Goal: Navigation & Orientation: Find specific page/section

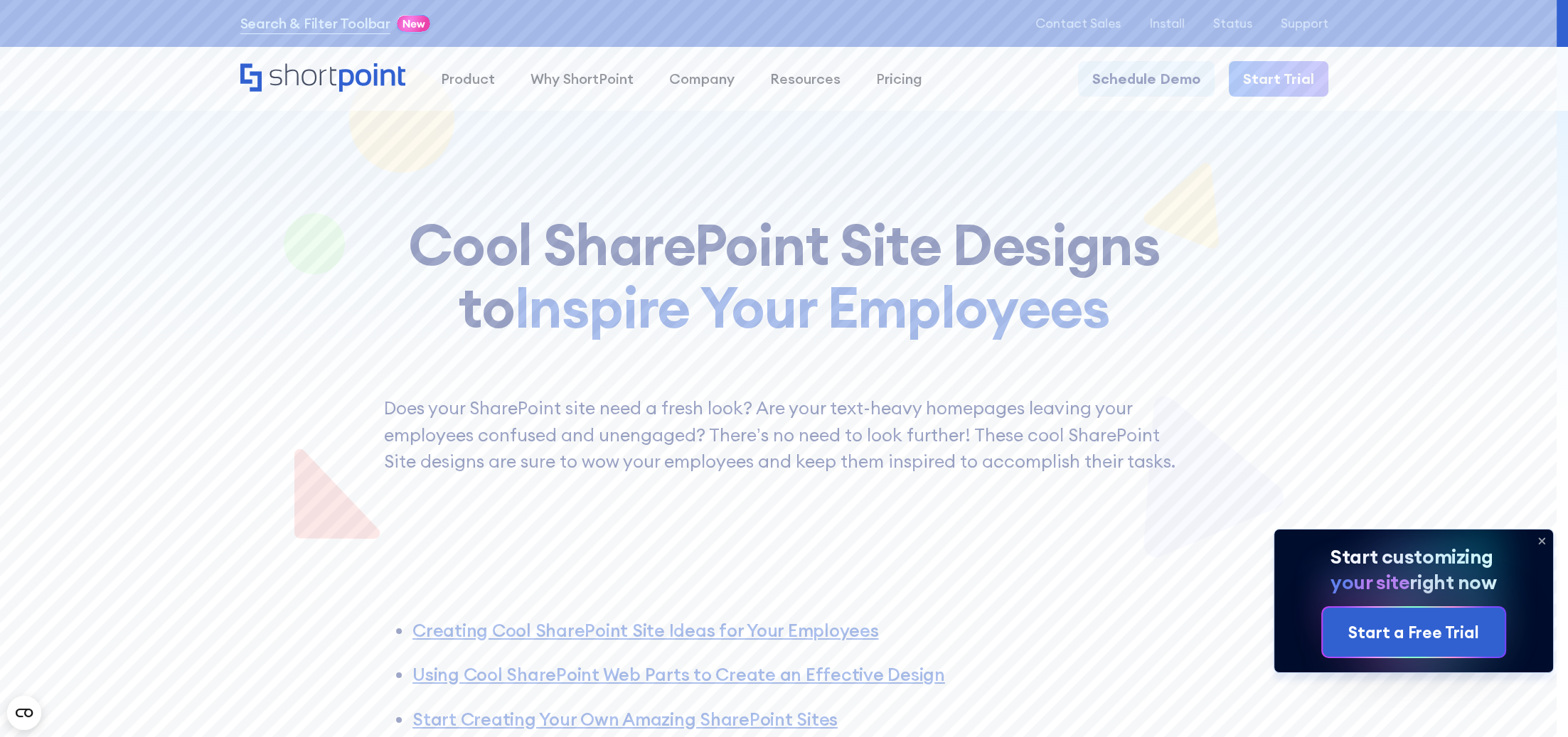
click at [433, 14] on div "Search & Filter Toolbar" at bounding box center [337, 23] width 192 height 25
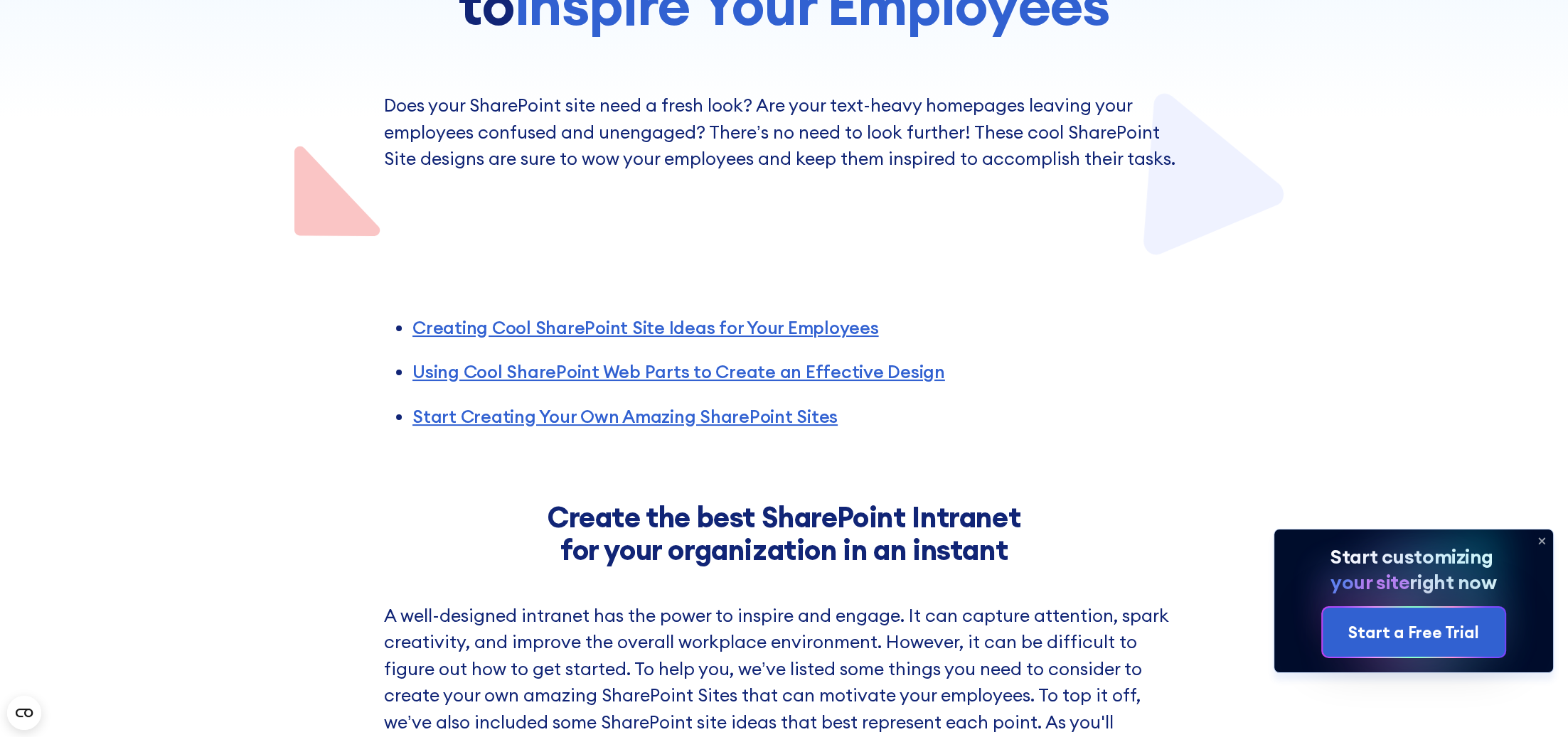
scroll to position [356, 0]
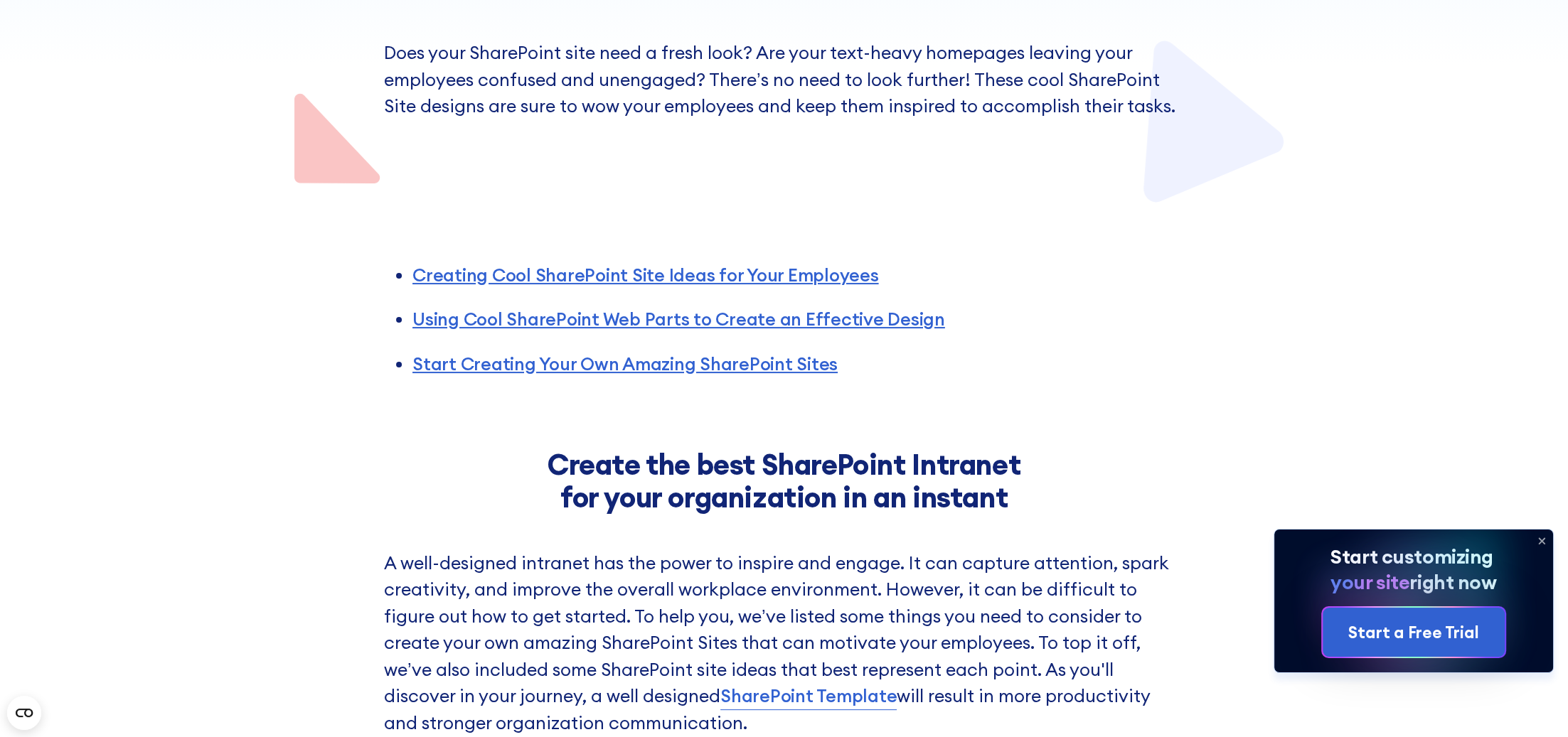
click at [1544, 539] on icon at bounding box center [1542, 541] width 6 height 6
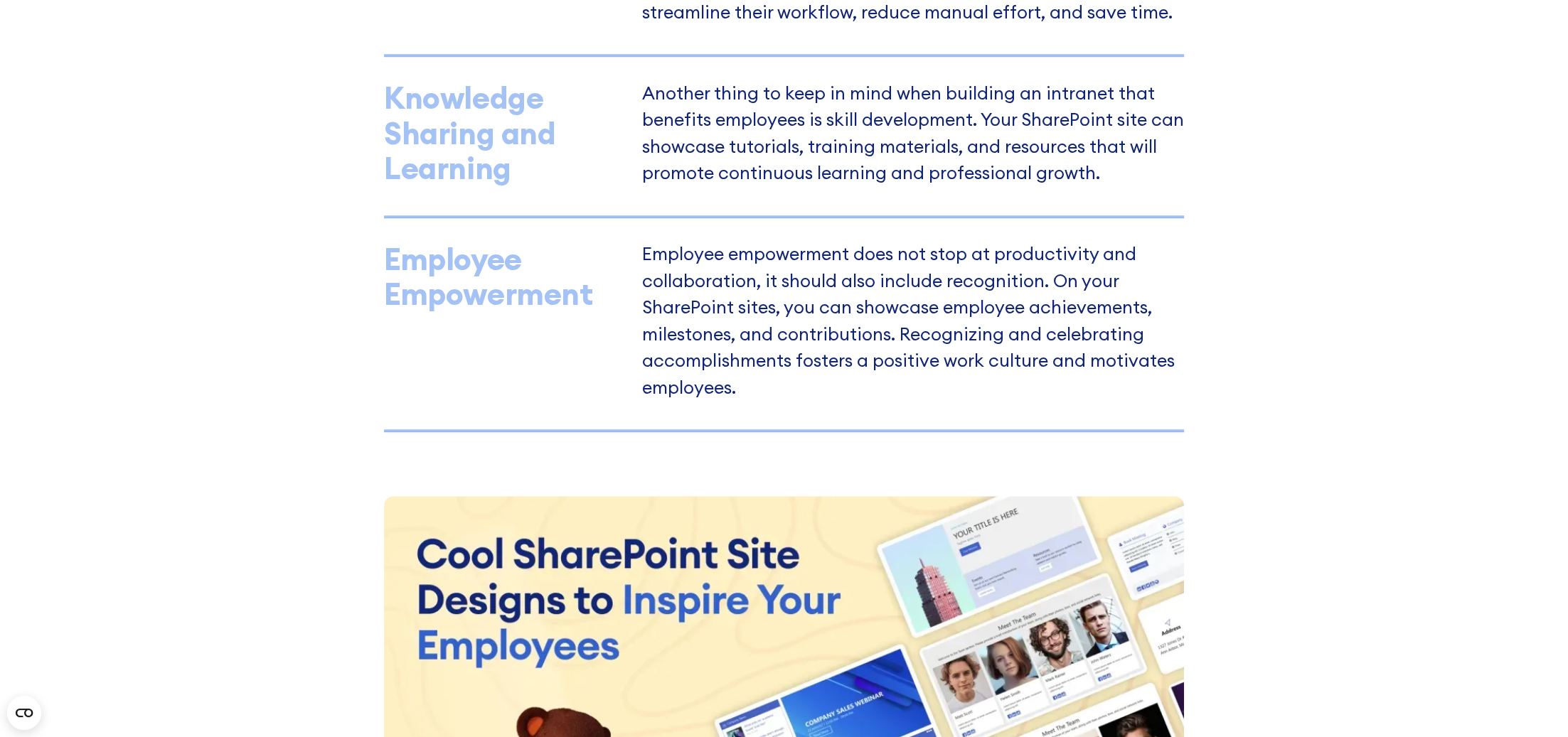
scroll to position [1492, 0]
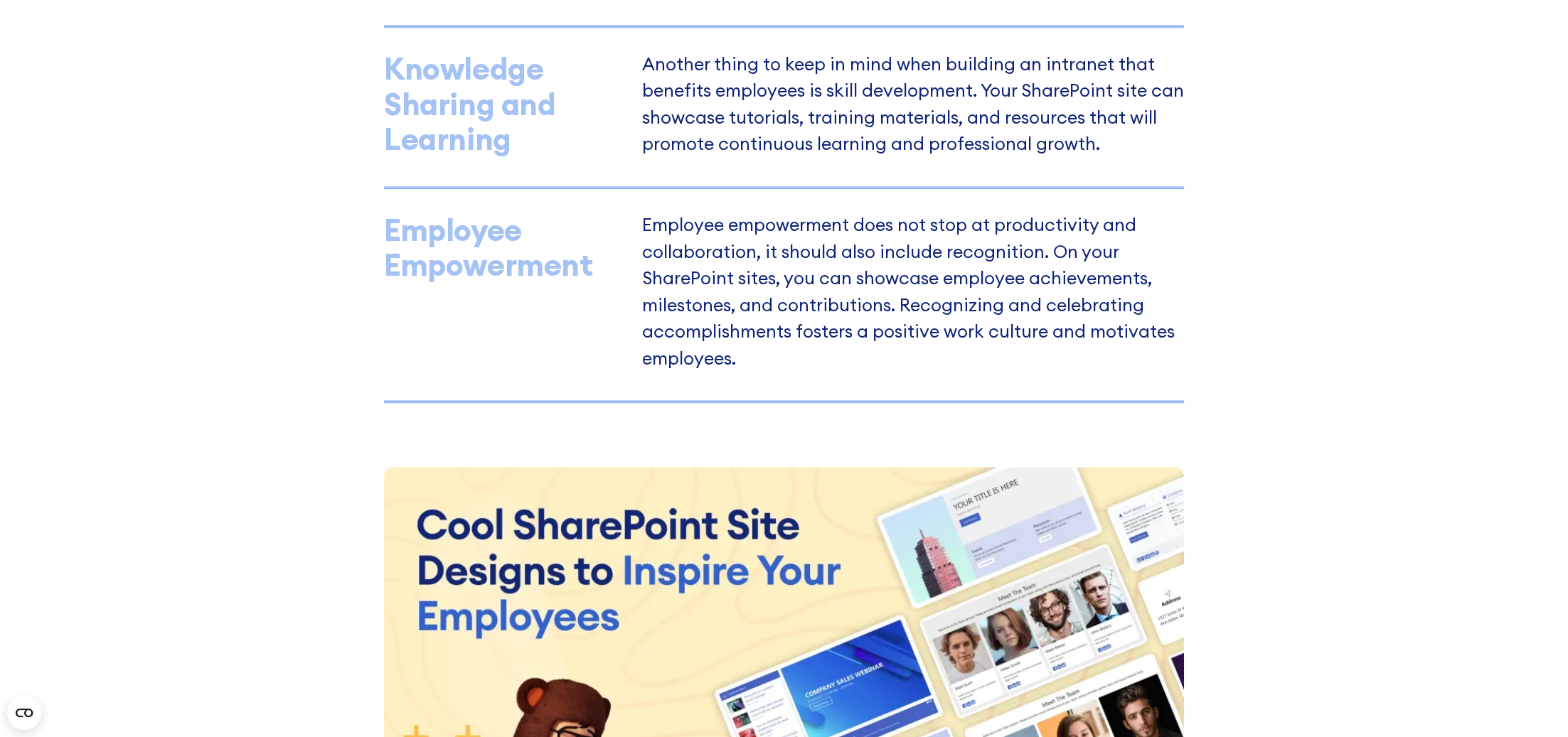
click at [0, 0] on div "open menu" at bounding box center [0, 0] width 0 height 0
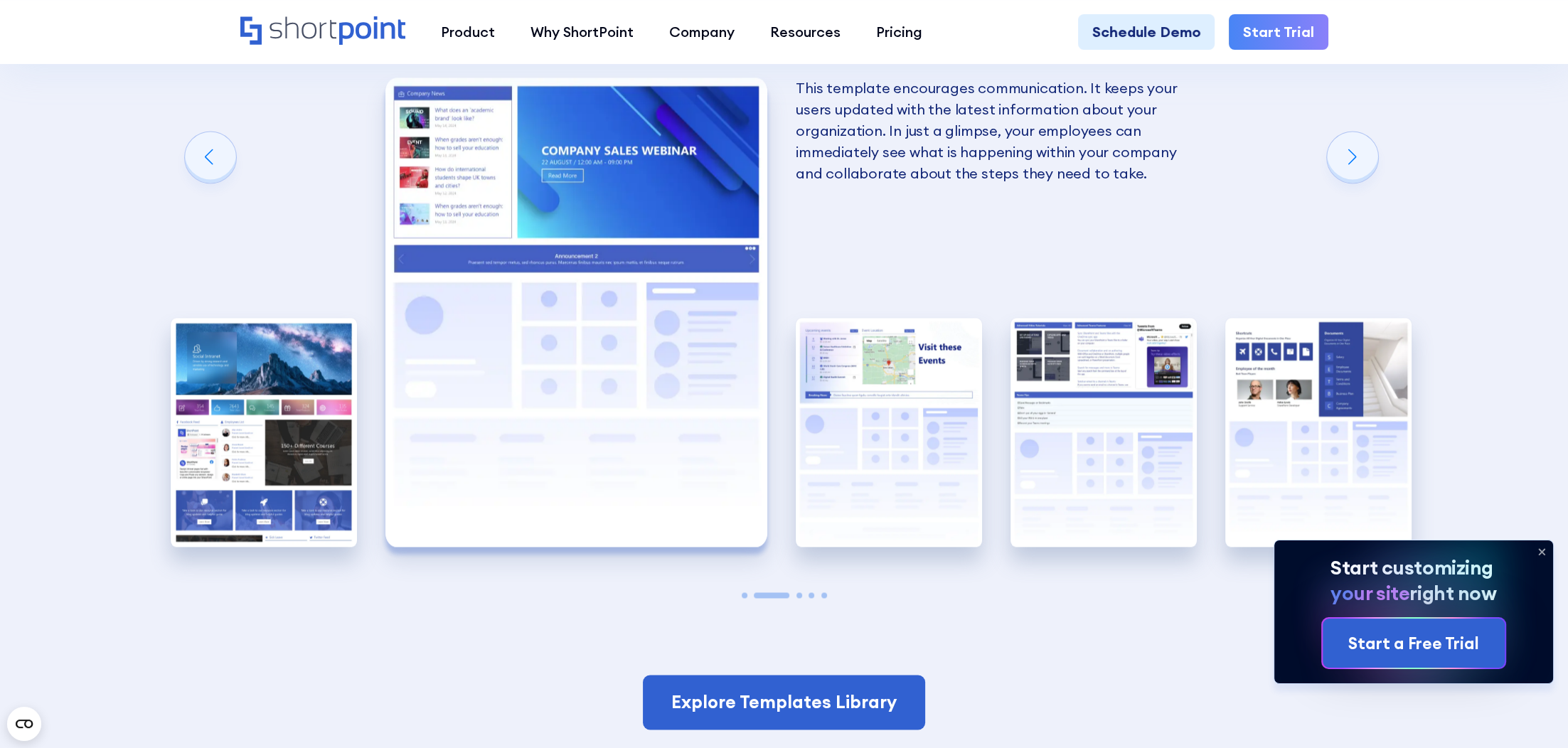
scroll to position [3058, 0]
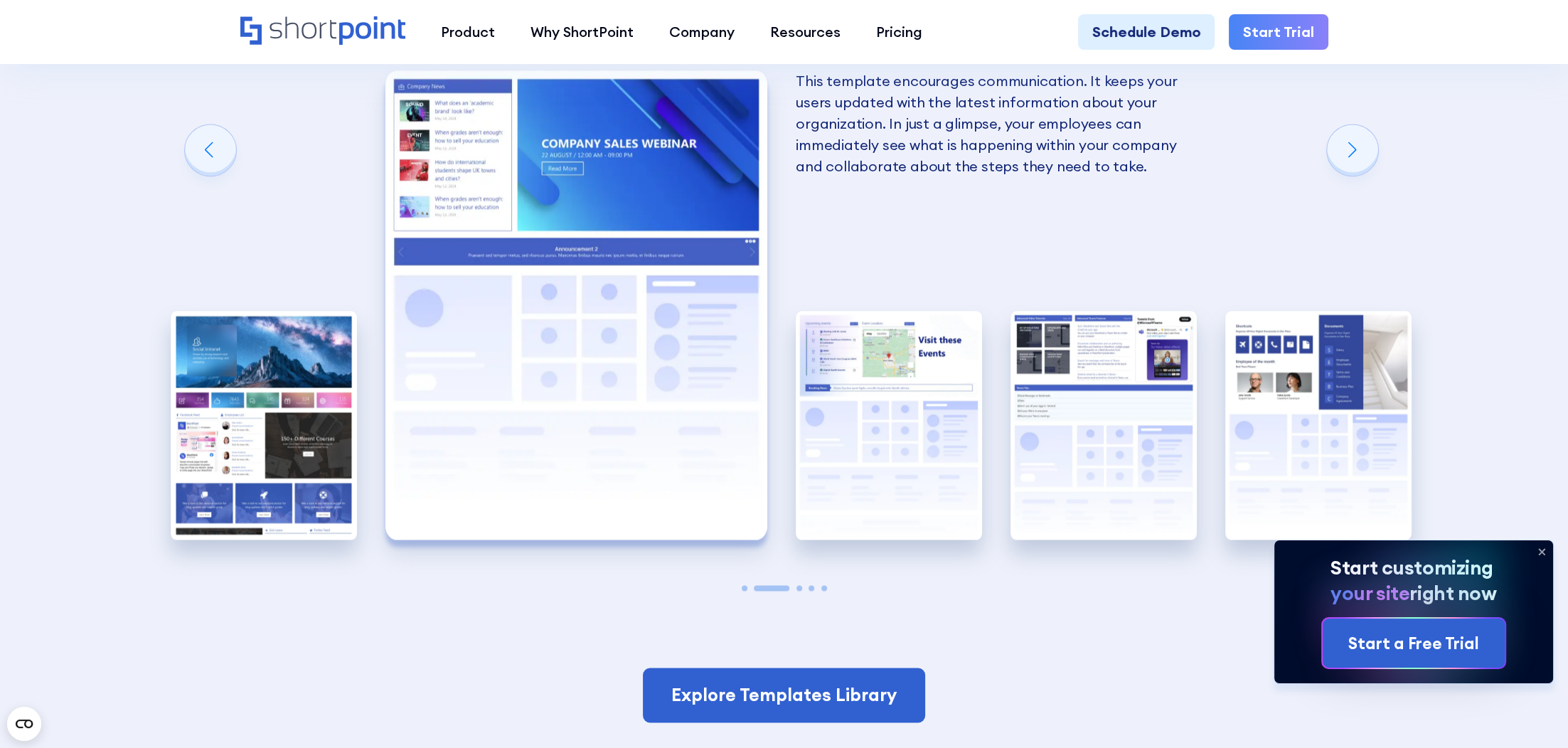
click at [150, 471] on div "Using Cool SharePoint Web Parts to Create an Effective Design Wondering where t…" at bounding box center [784, 123] width 1568 height 1271
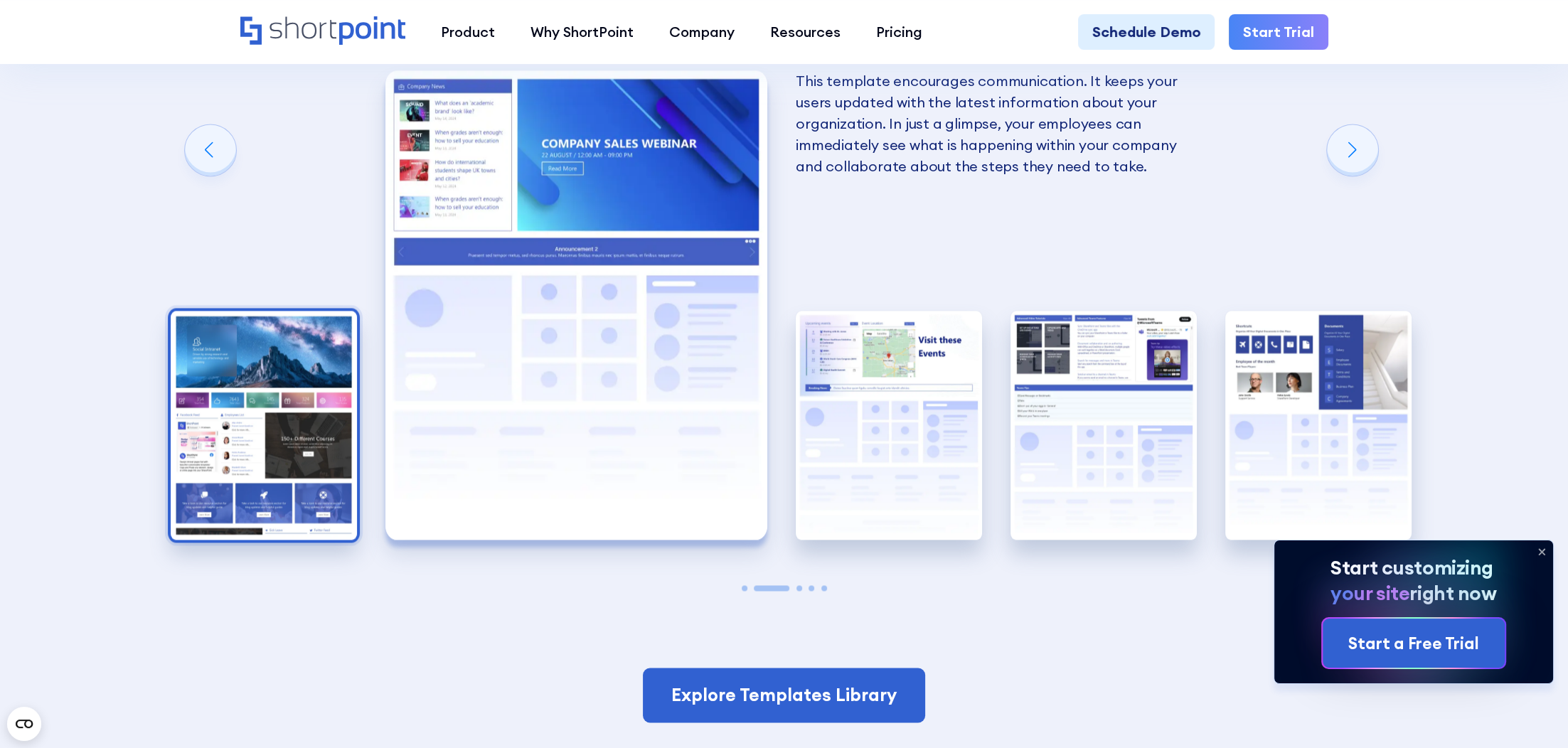
click at [252, 464] on img "1 / 5" at bounding box center [263, 425] width 186 height 229
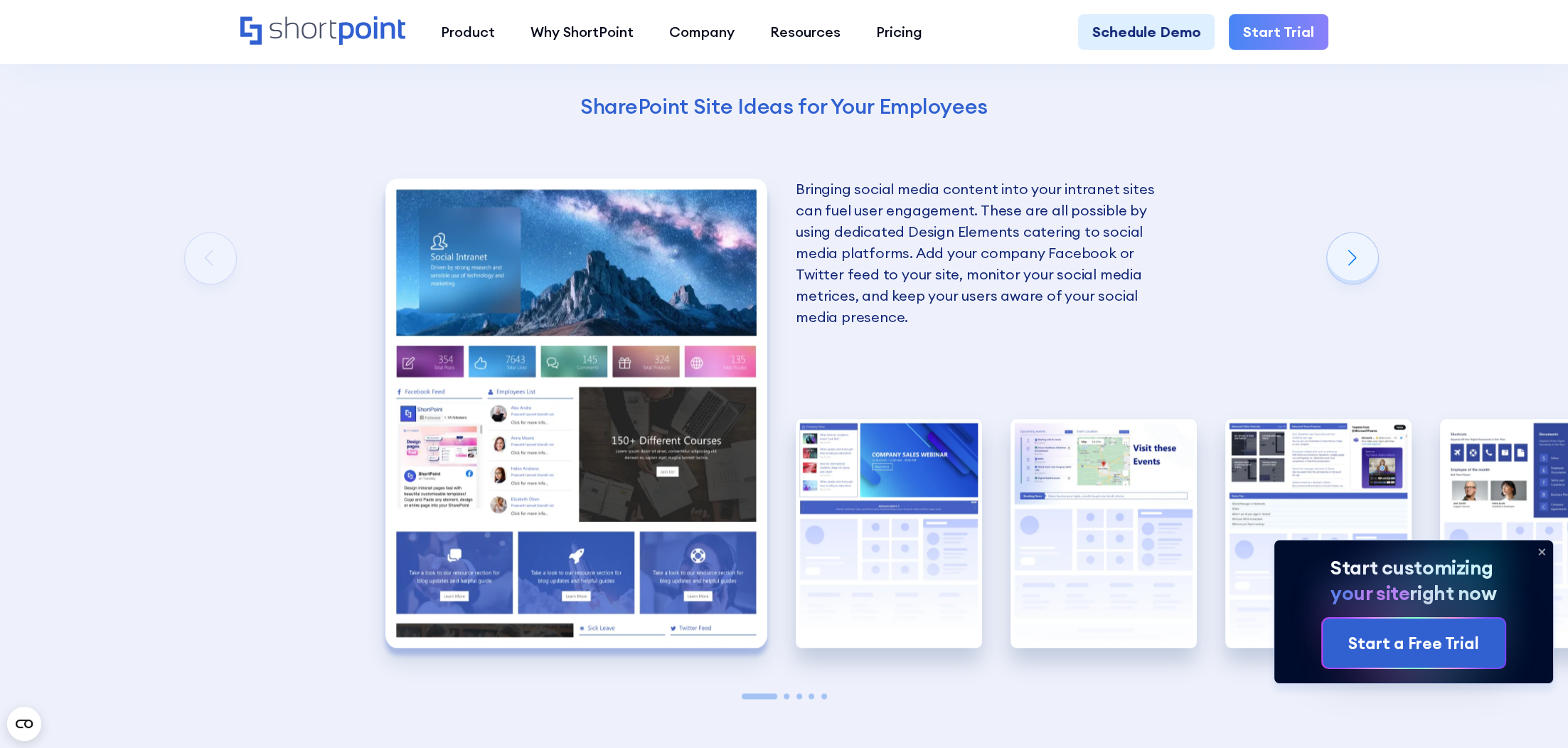
scroll to position [2917, 0]
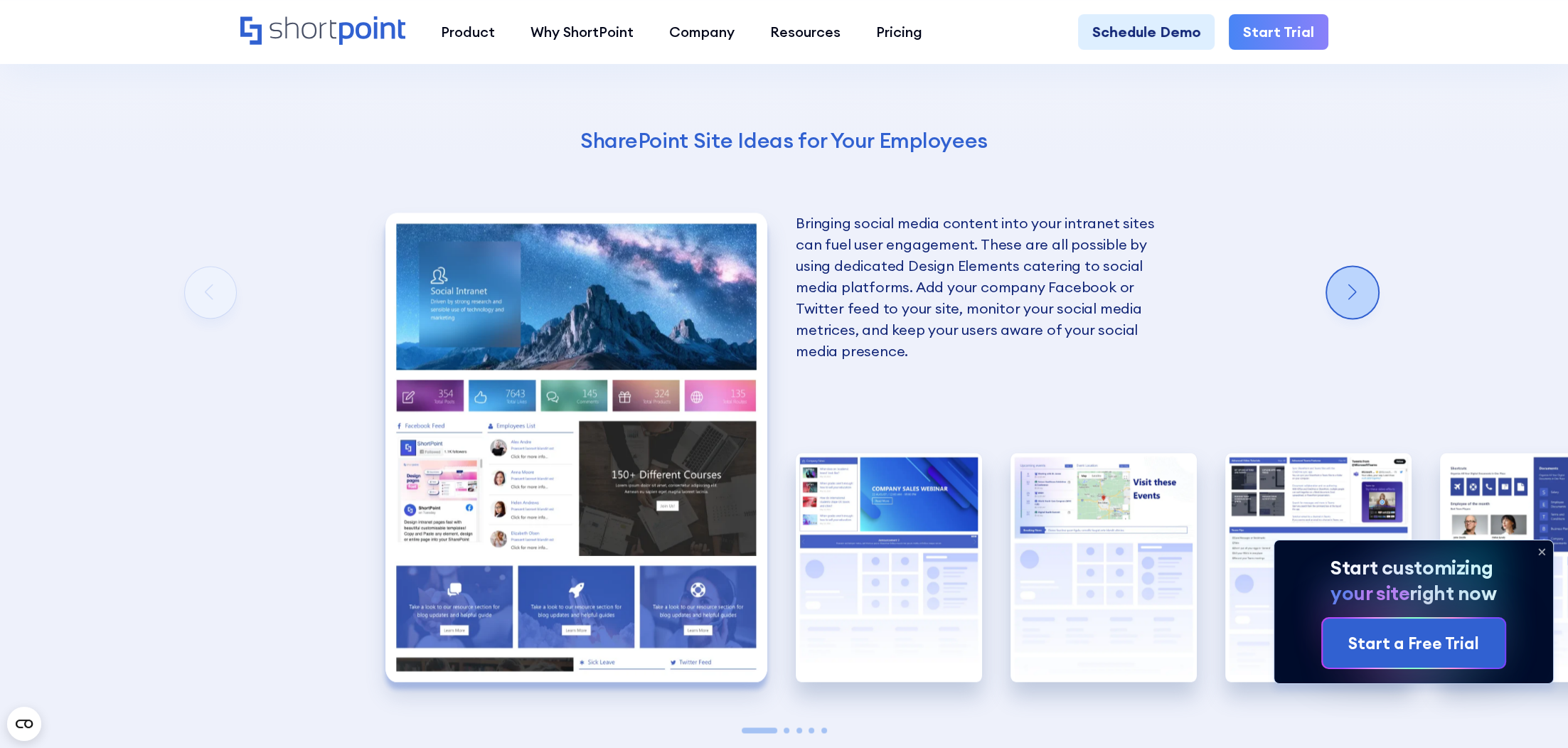
click at [1352, 301] on div "Next slide" at bounding box center [1352, 292] width 52 height 52
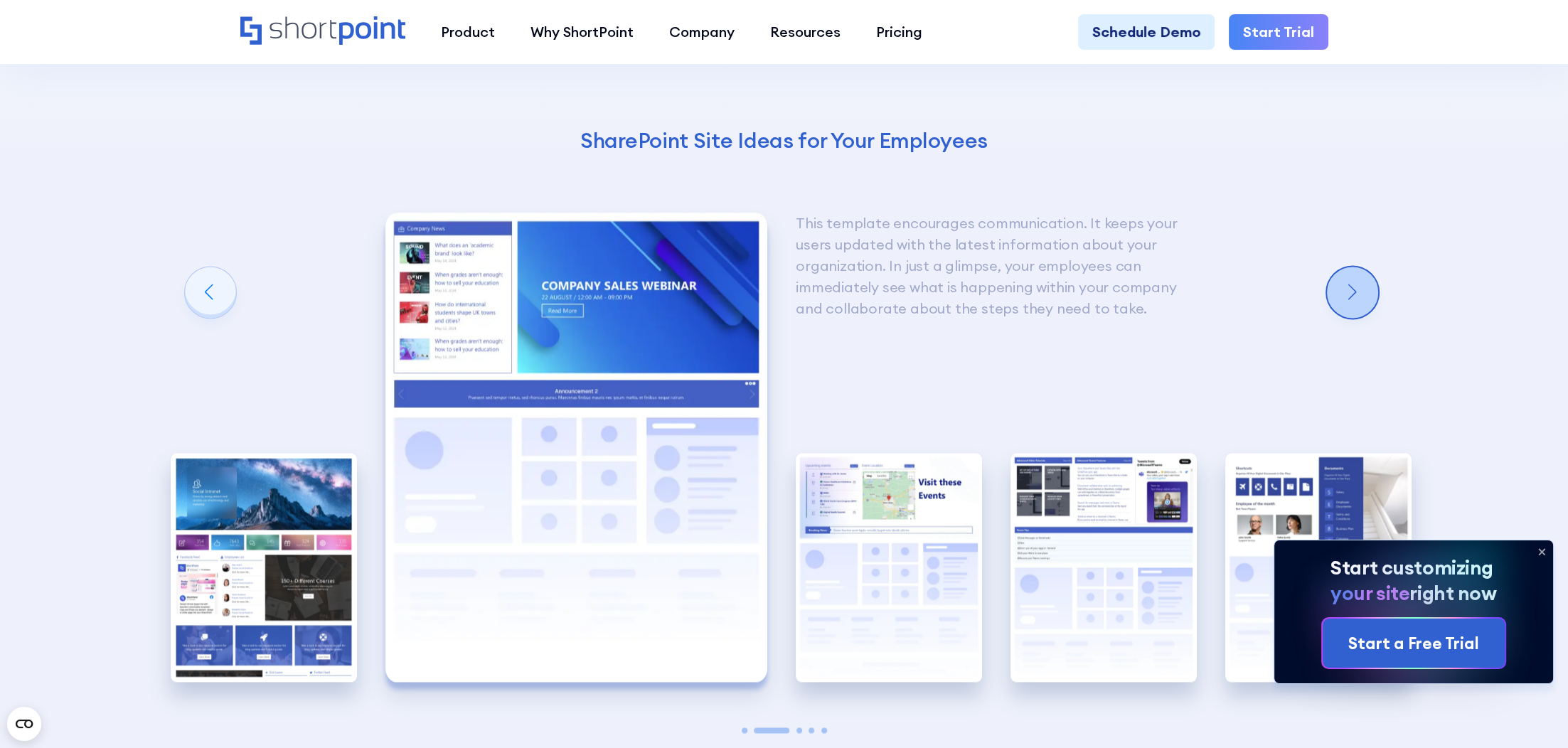
click at [1352, 301] on div "Next slide" at bounding box center [1352, 292] width 52 height 52
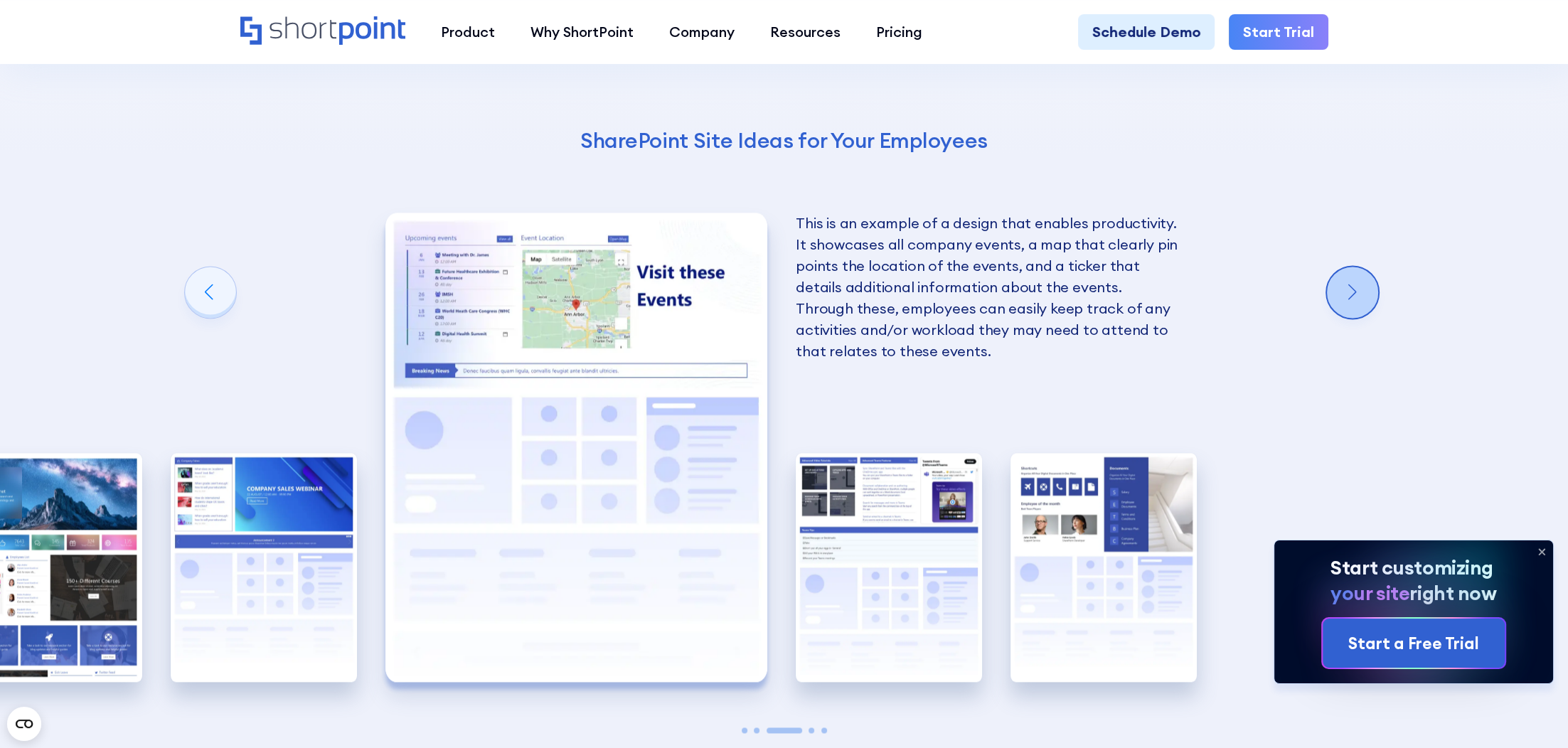
click at [1352, 301] on div "Next slide" at bounding box center [1352, 292] width 52 height 52
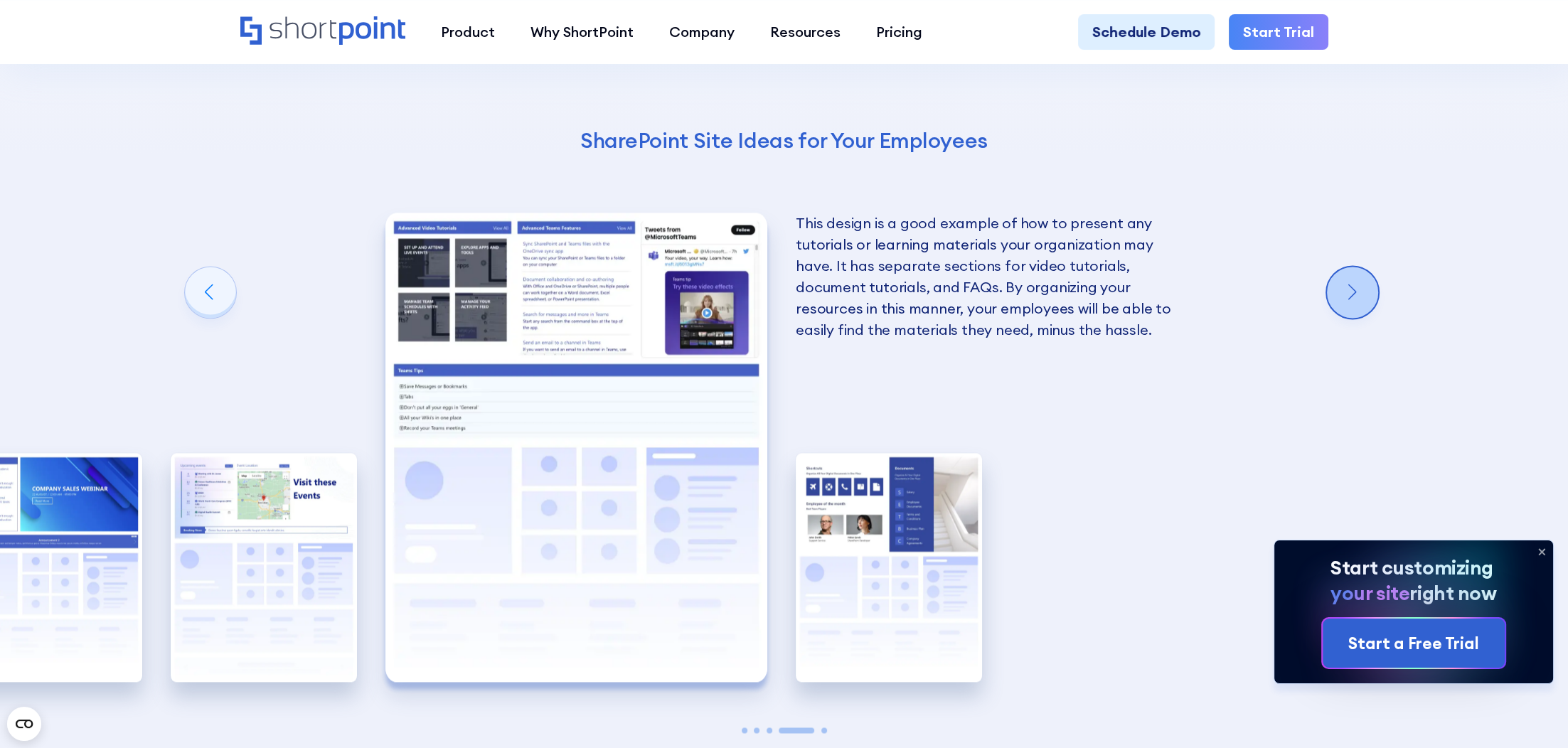
click at [1352, 301] on div "Next slide" at bounding box center [1352, 292] width 52 height 52
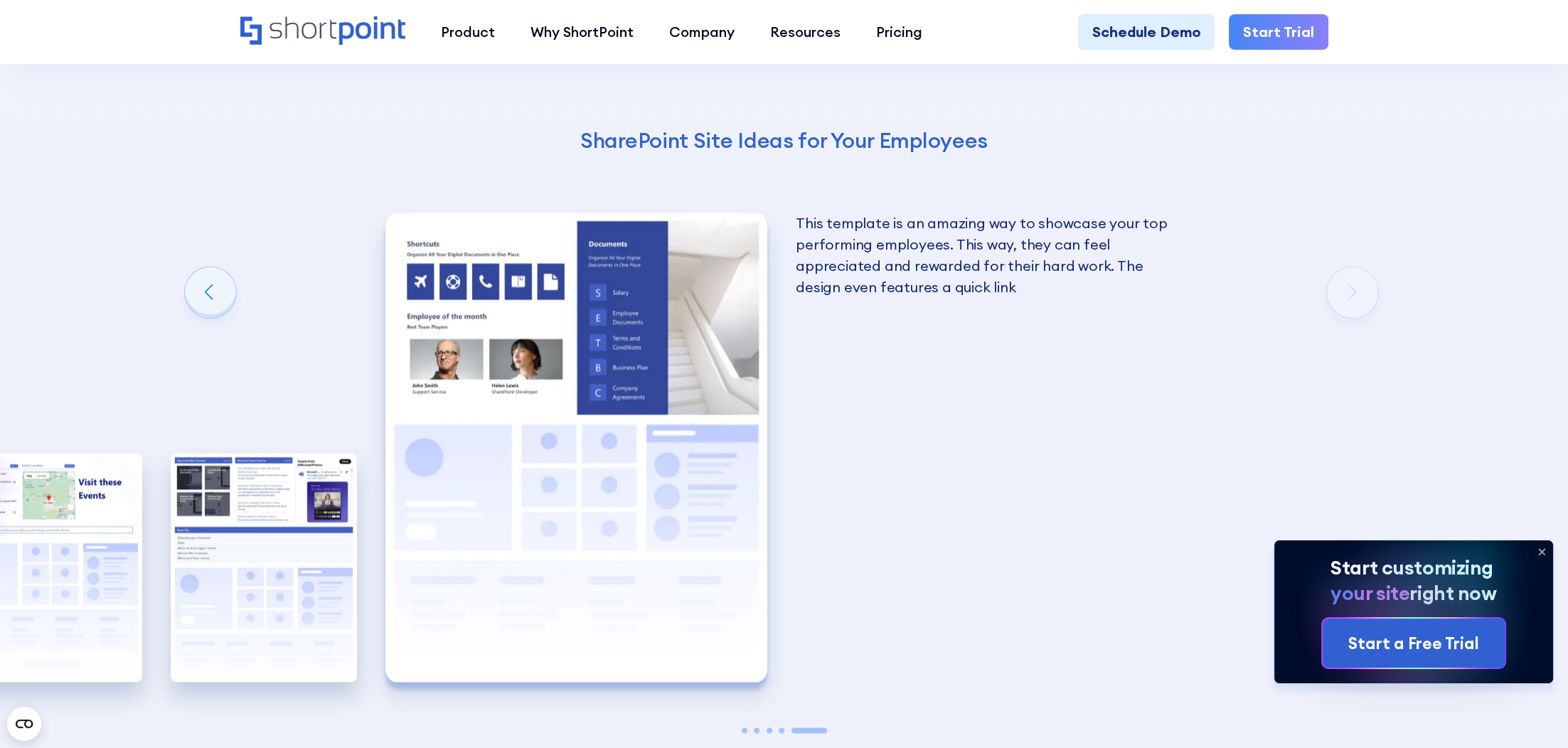
click at [1352, 301] on div "Using Cool SharePoint Web Parts to Create an Effective Design Wondering where t…" at bounding box center [784, 265] width 1568 height 1271
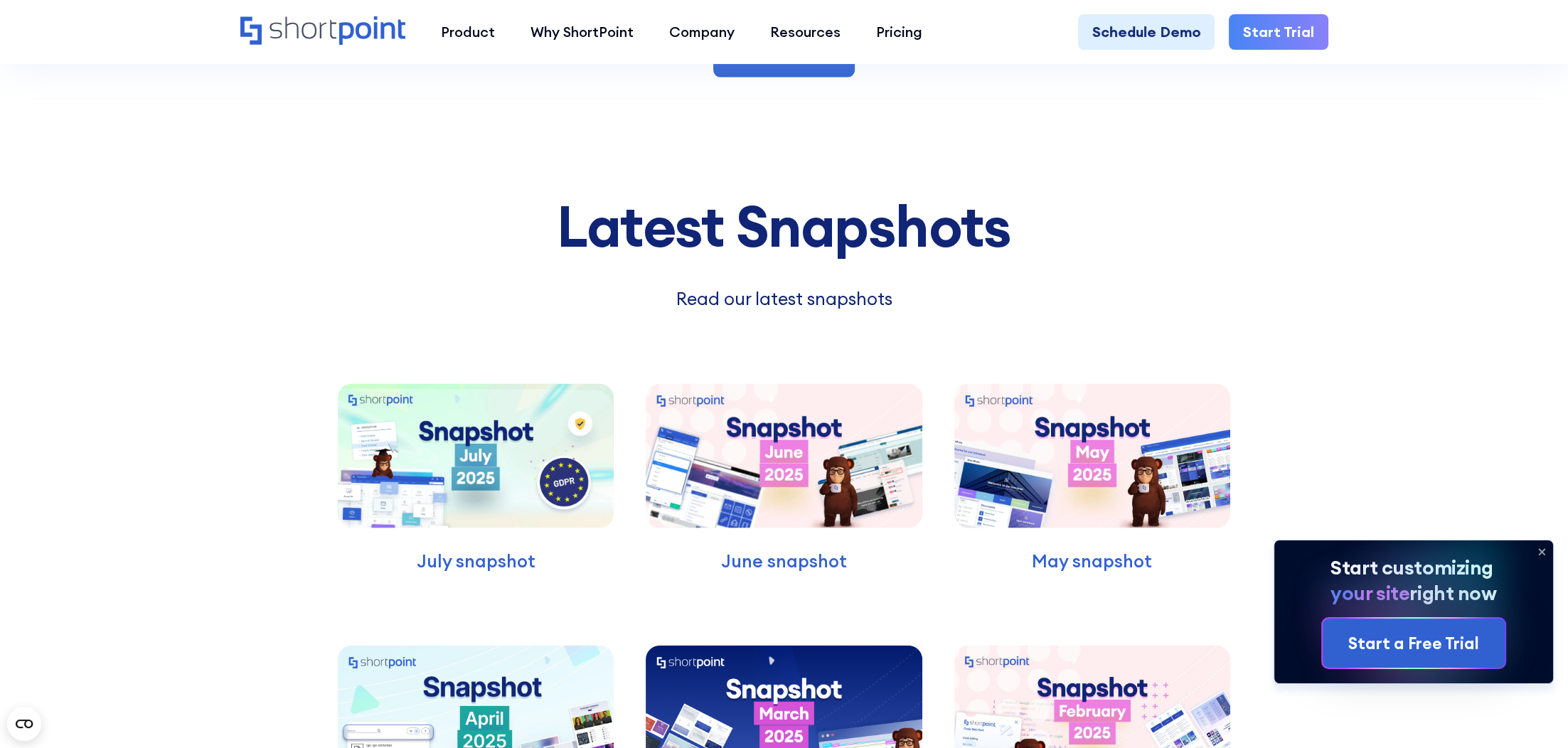
scroll to position [4481, 0]
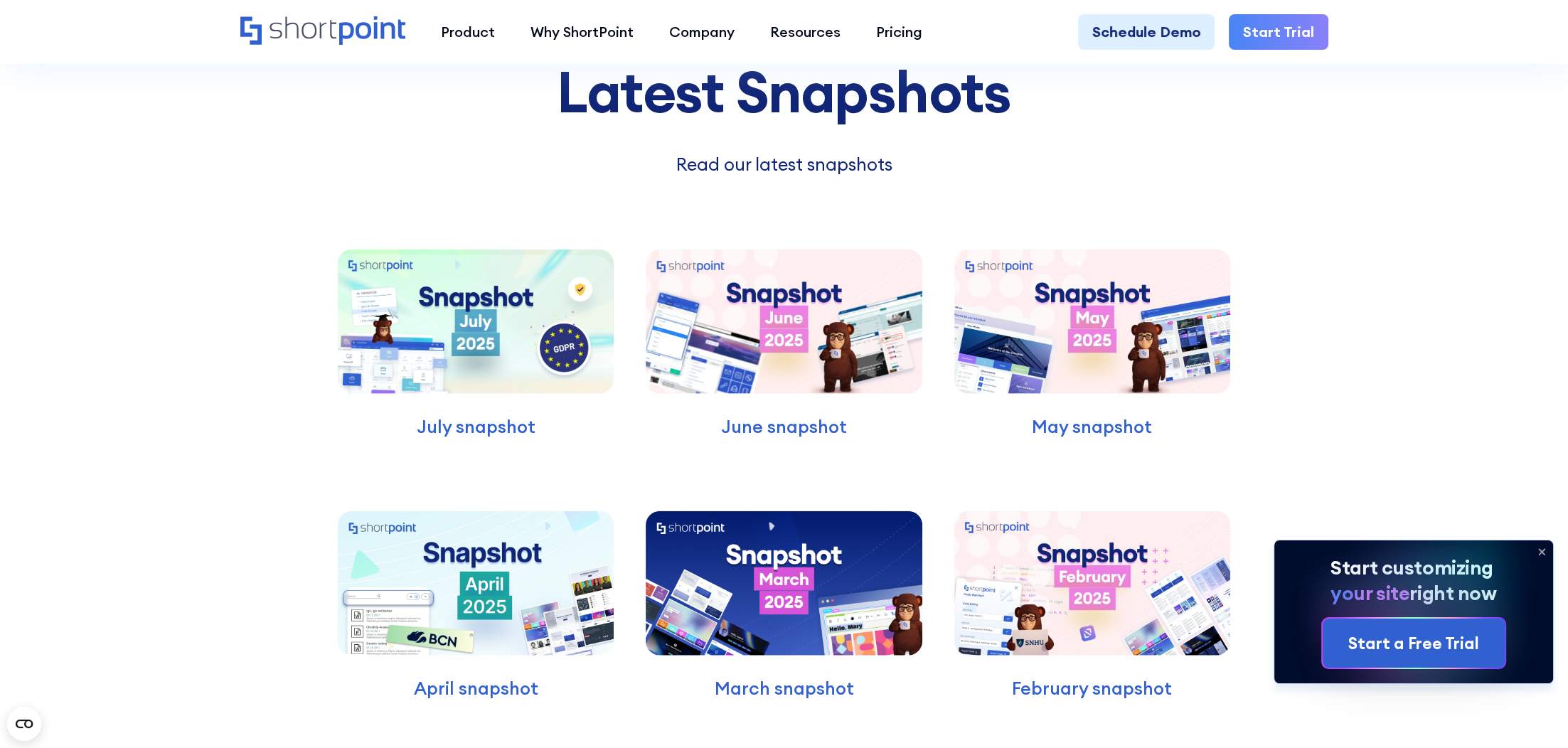
click at [588, 371] on img at bounding box center [475, 321] width 275 height 144
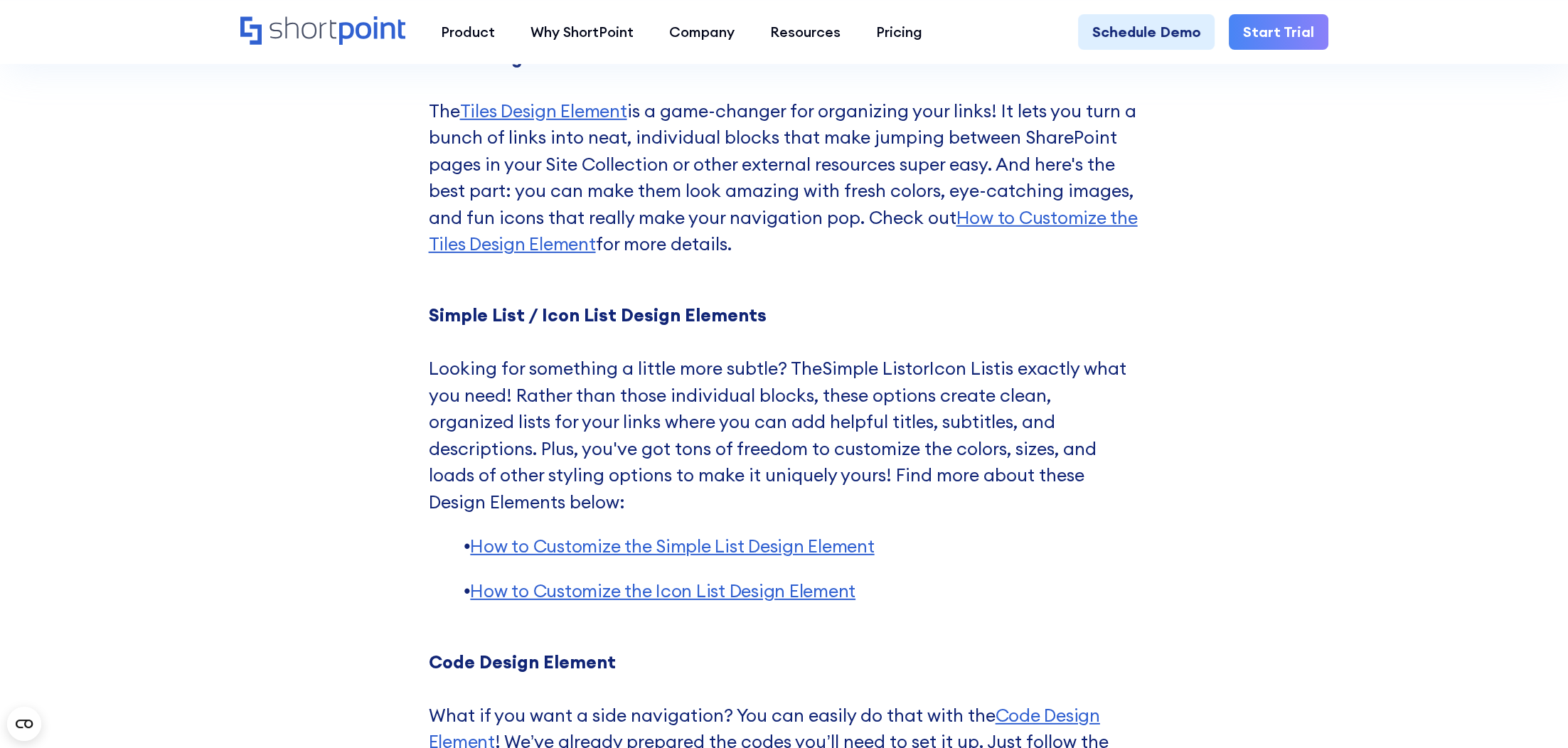
scroll to position [6402, 0]
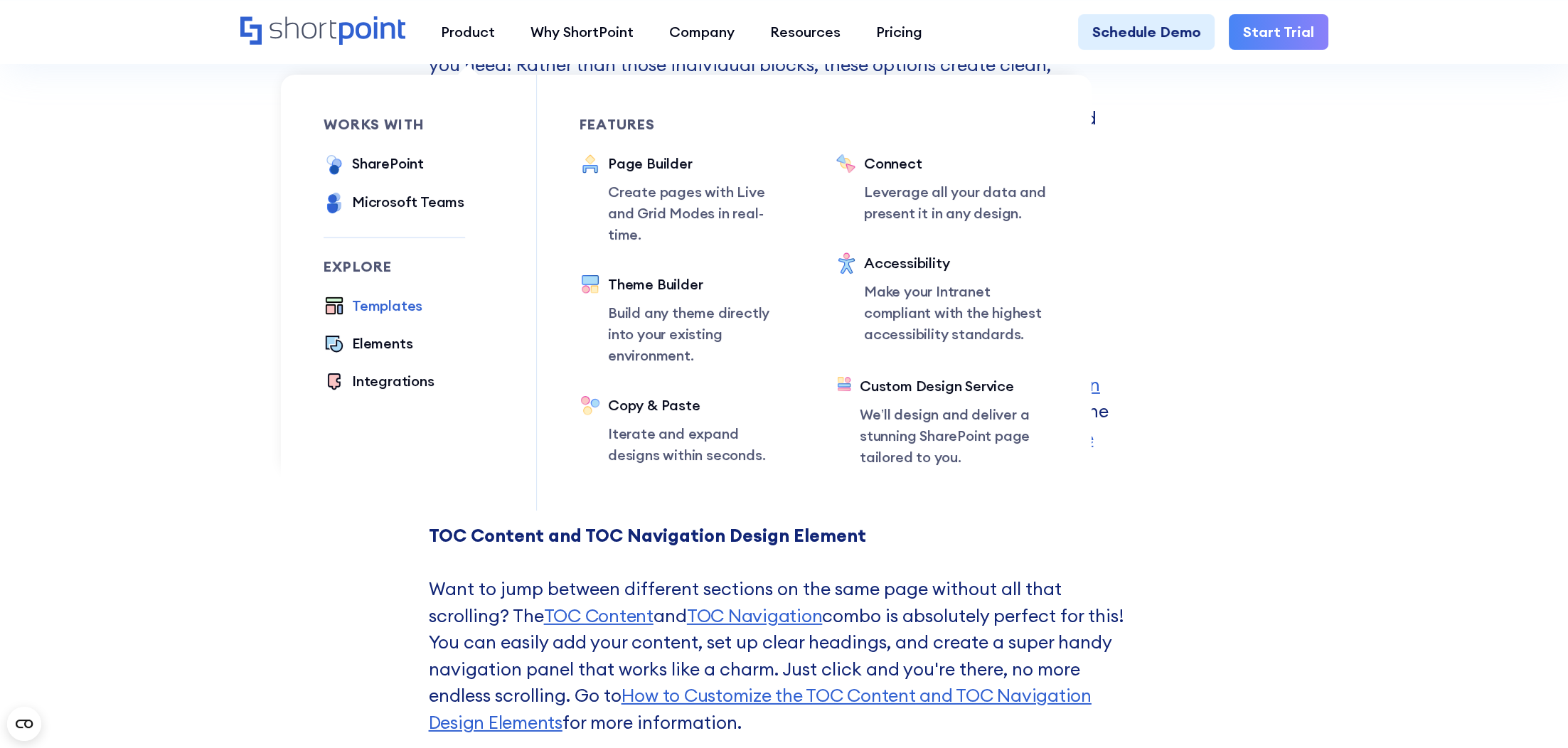
click at [397, 307] on div "Templates" at bounding box center [387, 305] width 70 height 21
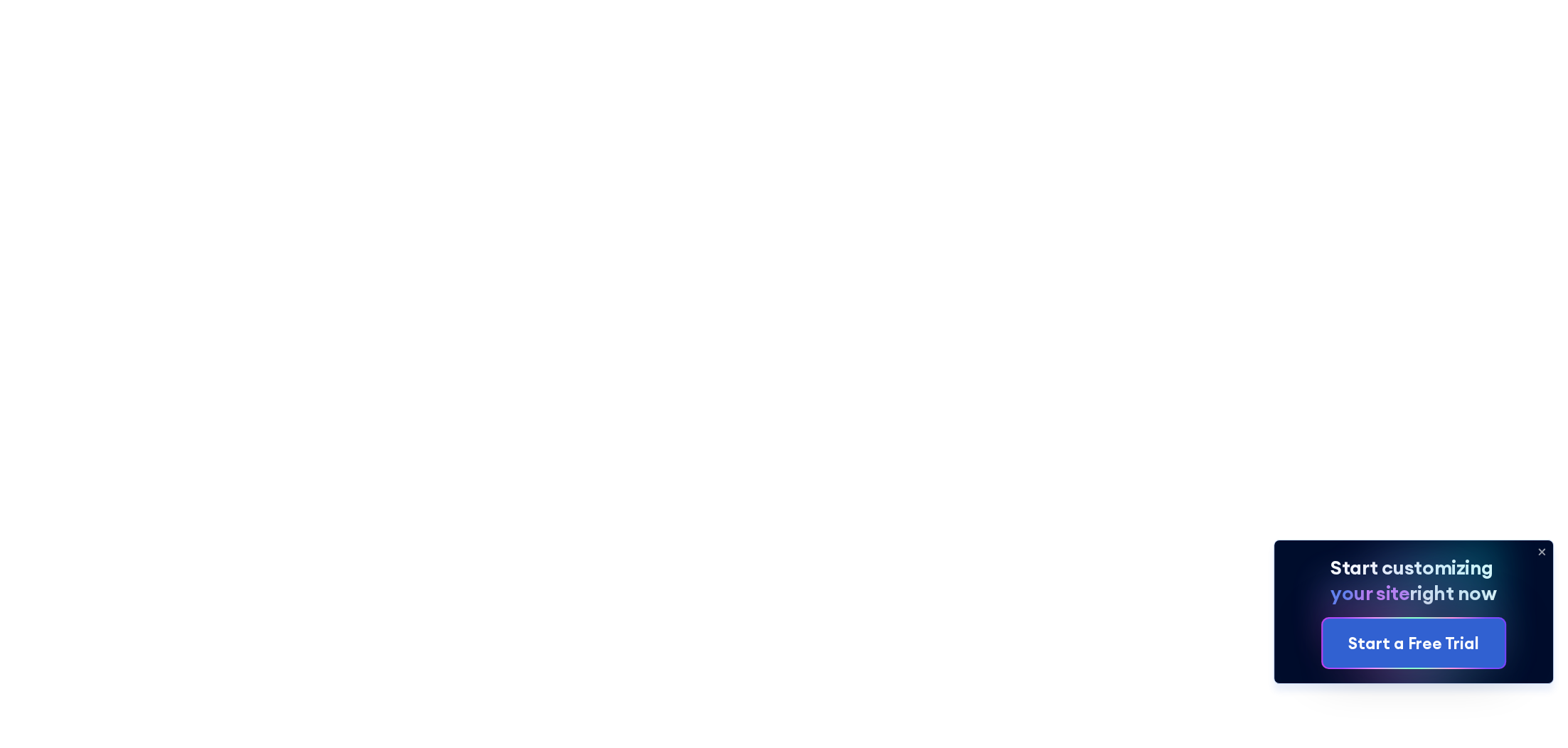
click at [1542, 552] on icon at bounding box center [1542, 553] width 6 height 6
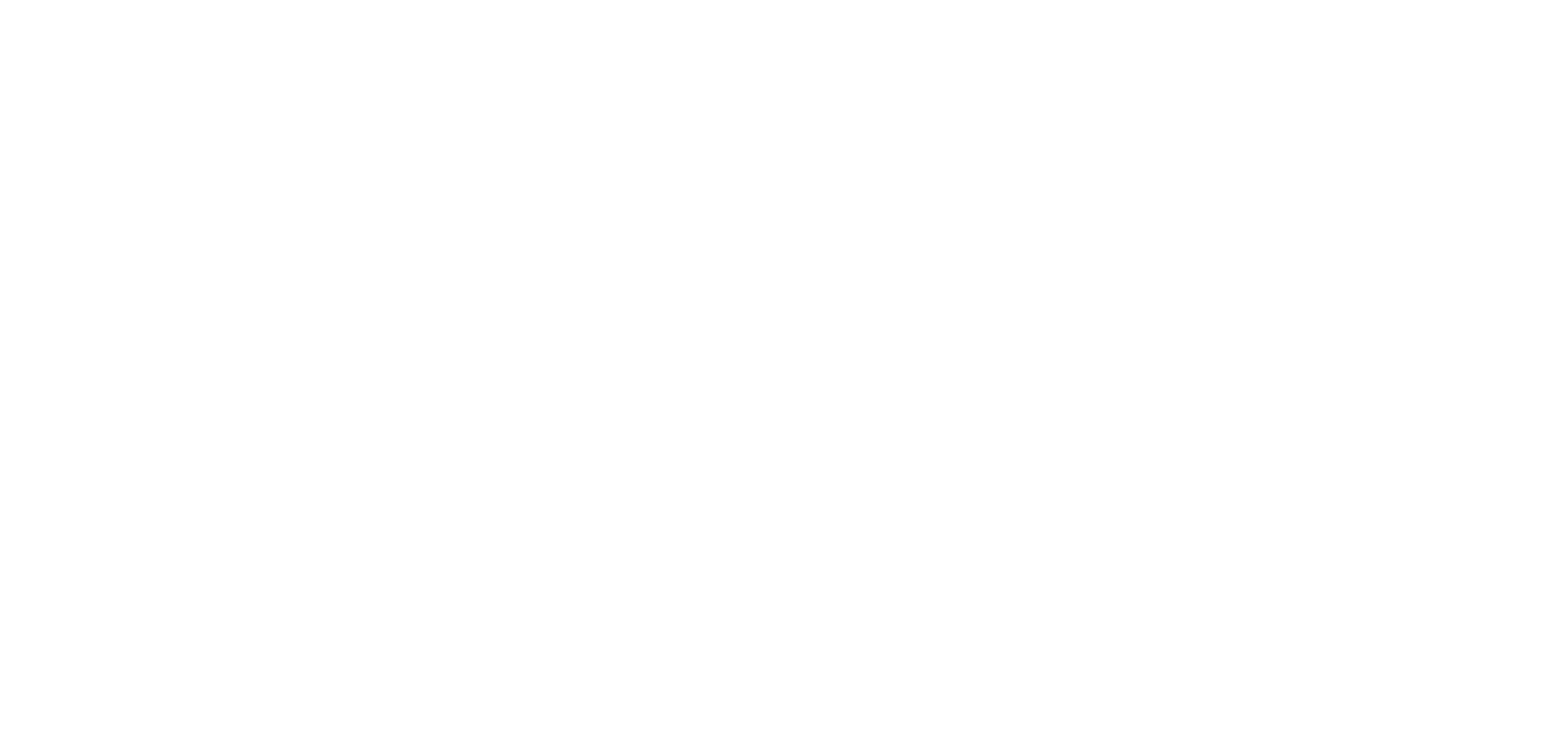
scroll to position [11971, 0]
